Goal: Information Seeking & Learning: Learn about a topic

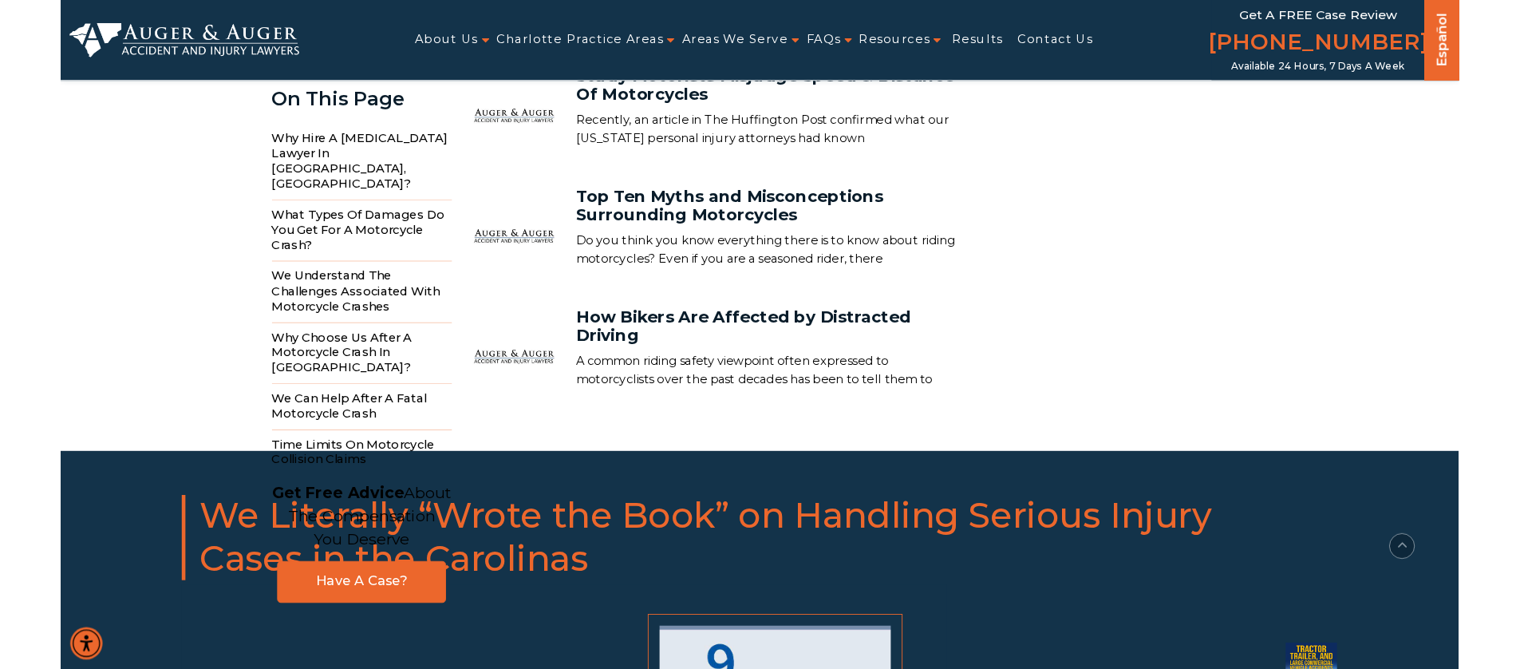
scroll to position [9600, 0]
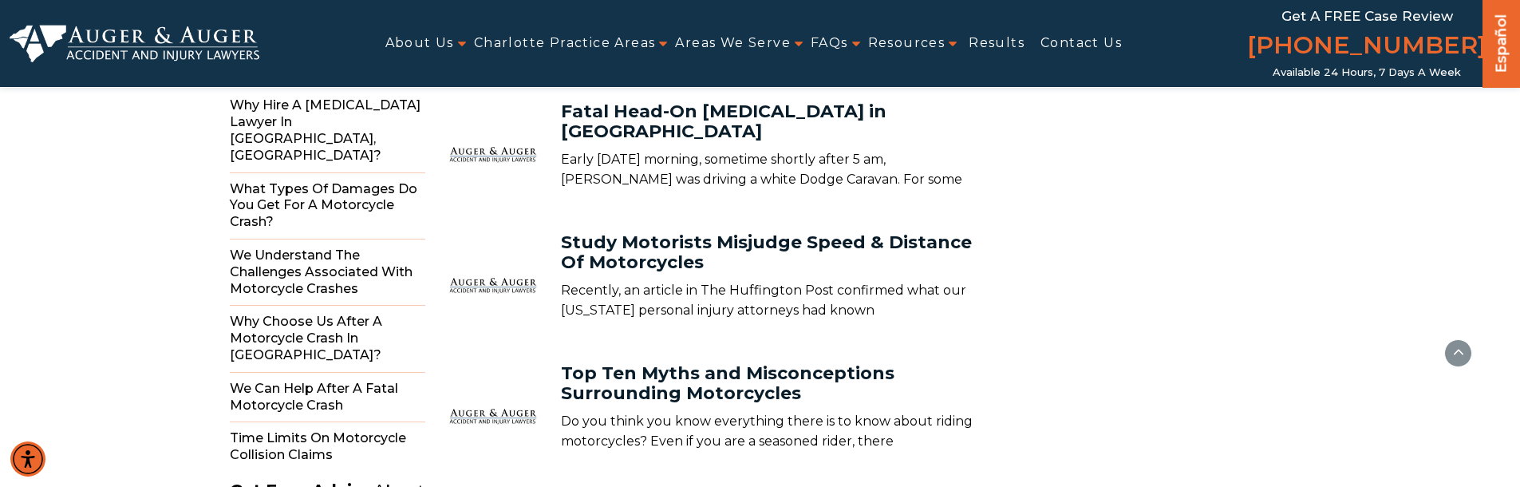
scroll to position [9360, 0]
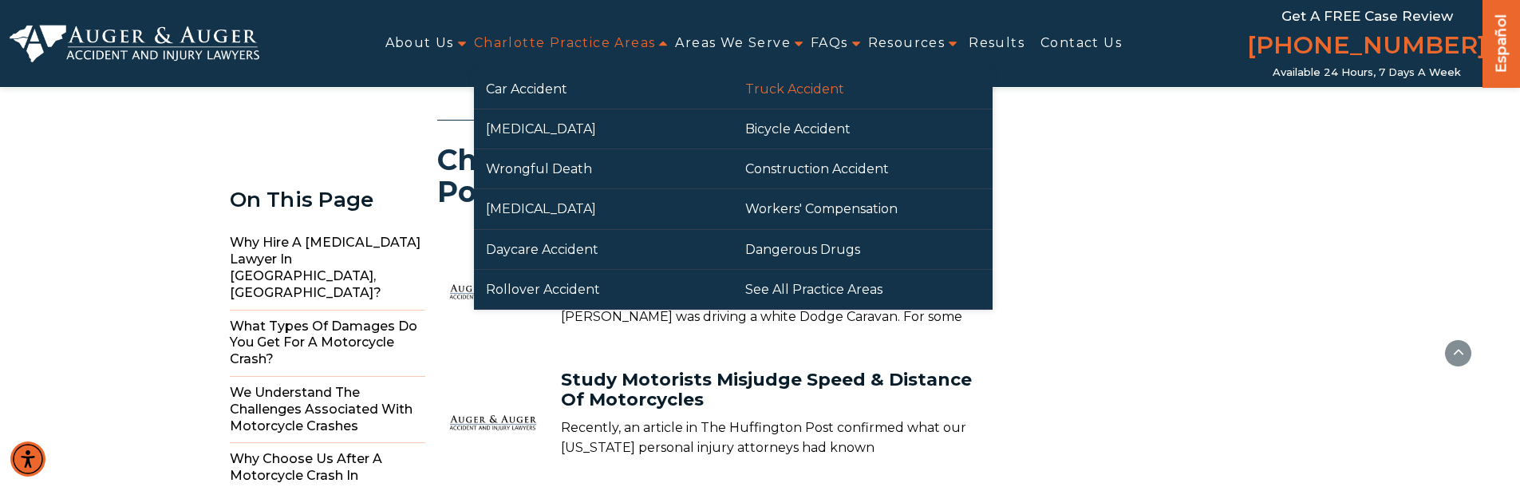
click at [787, 93] on link "Truck Accident" at bounding box center [862, 88] width 259 height 39
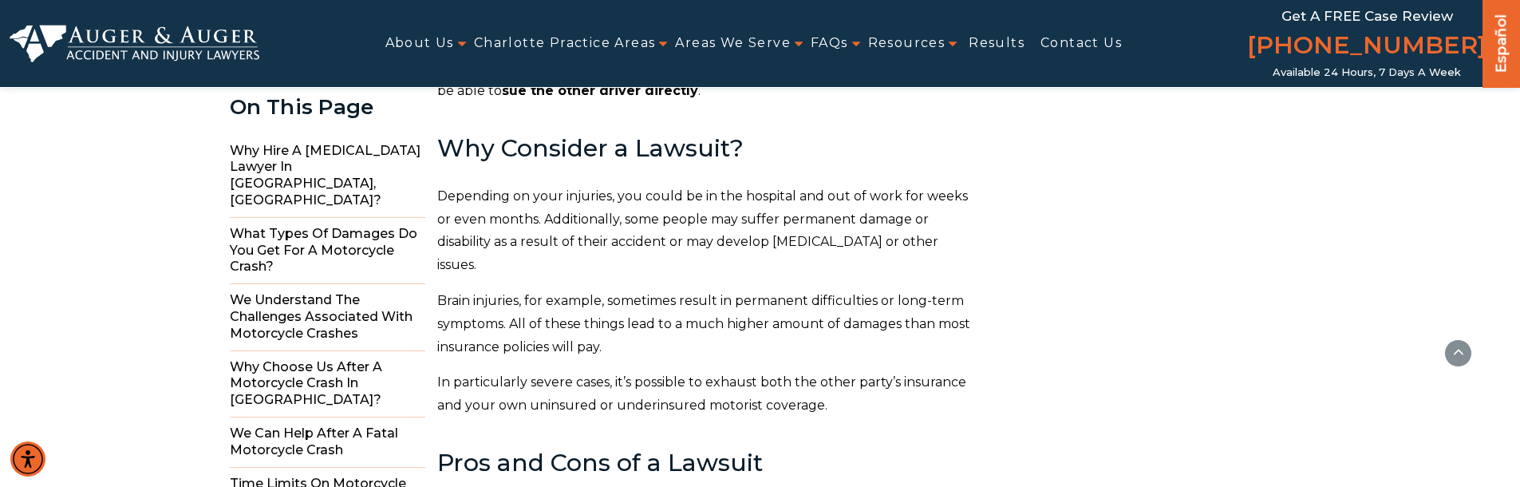
scroll to position [7525, 0]
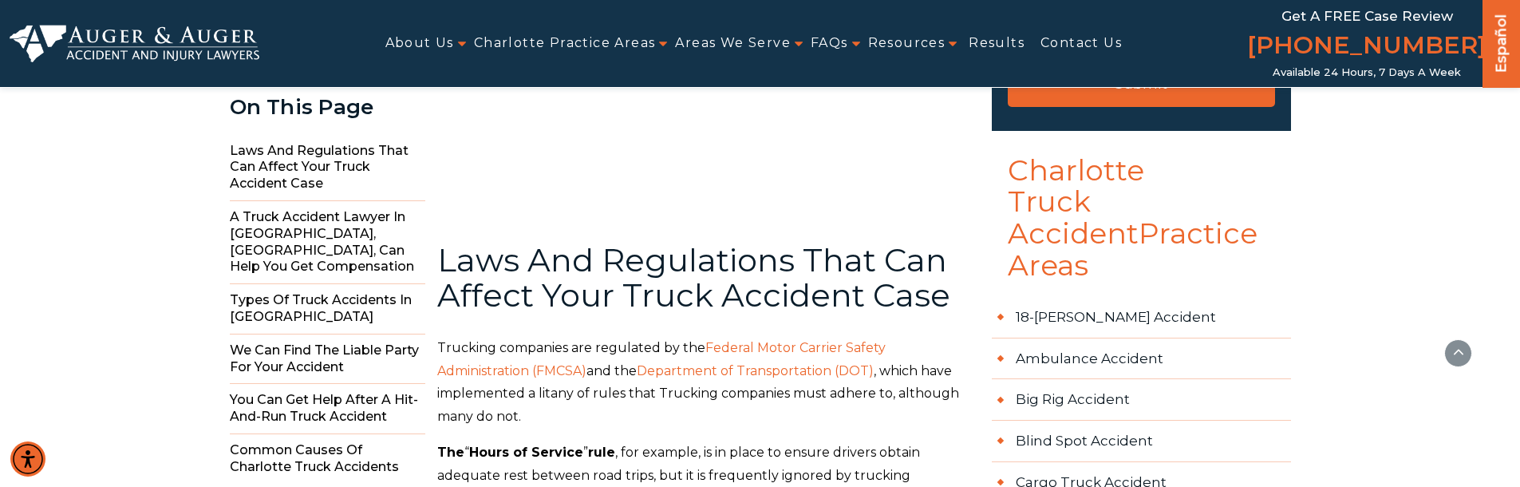
scroll to position [581, 0]
